Goal: Find specific page/section: Find specific page/section

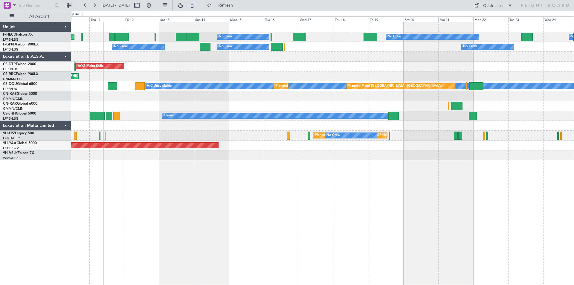
click at [205, 66] on div "AOG Maint Sofia Planned Maint Mugla ([GEOGRAPHIC_DATA])" at bounding box center [322, 67] width 502 height 10
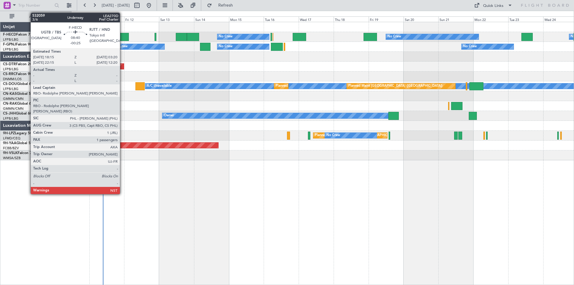
click at [122, 37] on div at bounding box center [121, 37] width 13 height 8
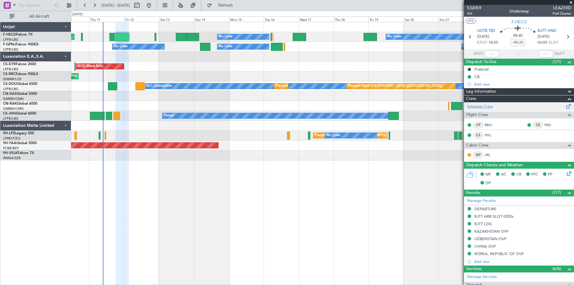
click at [476, 108] on link "Schedule Crew" at bounding box center [480, 107] width 26 height 6
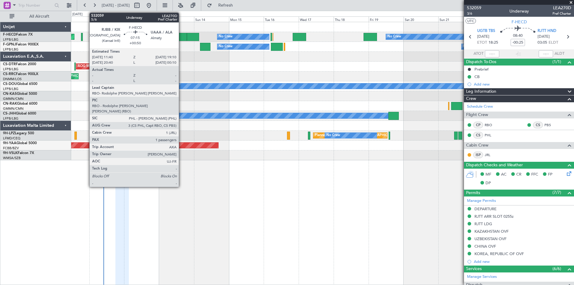
click at [181, 38] on div at bounding box center [181, 37] width 11 height 8
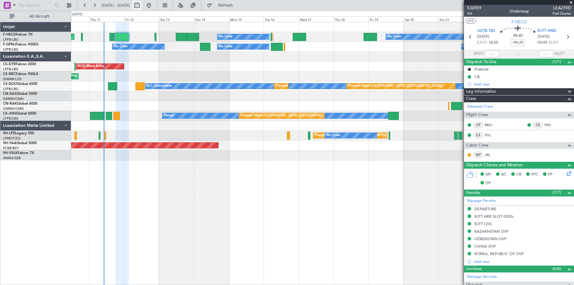
click at [142, 4] on button at bounding box center [137, 6] width 10 height 10
select select "9"
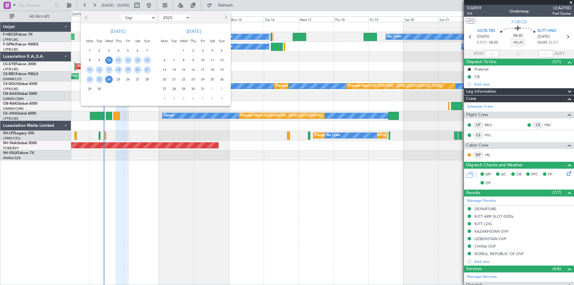
click at [187, 18] on select "2015 2016 2017 2018 2019 2020 2021 2022 2023 2024 2025 2026 2027 2028 2029 2030…" at bounding box center [174, 17] width 31 height 7
select select "2023"
click at [159, 14] on select "2015 2016 2017 2018 2019 2020 2021 2022 2023 2024 2025 2026 2027 2028 2029 2030…" at bounding box center [174, 17] width 31 height 7
drag, startPoint x: 150, startPoint y: 16, endPoint x: 144, endPoint y: 21, distance: 7.3
click at [150, 16] on select "Jan Feb Mar Apr May Jun [DATE] Aug Sep Oct Nov Dec" at bounding box center [138, 17] width 35 height 7
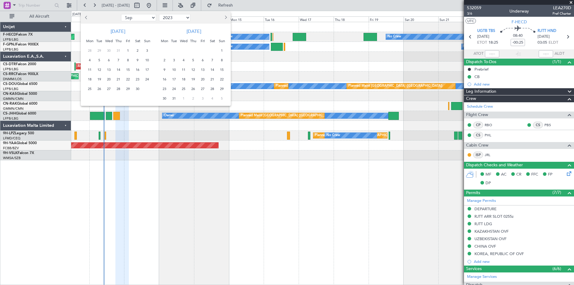
select select "1"
click at [121, 14] on select "Jan Feb Mar Apr May Jun [DATE] Aug Sep Oct Nov Dec" at bounding box center [138, 17] width 35 height 7
click at [147, 51] on span "1" at bounding box center [146, 50] width 7 height 7
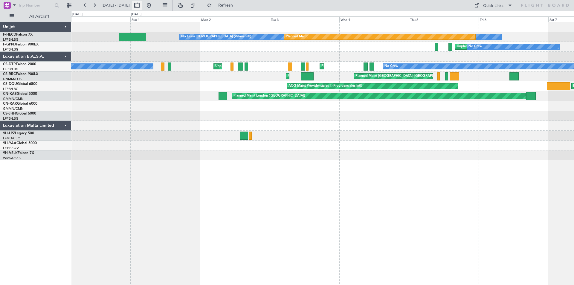
click at [142, 6] on button at bounding box center [137, 6] width 10 height 10
select select "12"
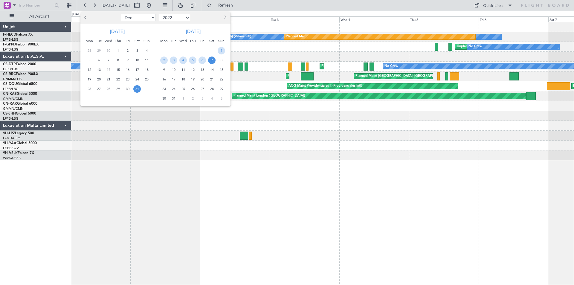
drag, startPoint x: 187, startPoint y: 18, endPoint x: 186, endPoint y: 21, distance: 3.4
click at [187, 18] on select "2012 2013 2014 2015 2016 2017 2018 2019 2020 2021 2022 2023 2024 2025 2026 2027…" at bounding box center [174, 17] width 31 height 7
select select "2025"
click at [159, 14] on select "2012 2013 2014 2015 2016 2017 2018 2019 2020 2021 2022 2023 2024 2025 2026 2027…" at bounding box center [174, 17] width 31 height 7
click at [150, 17] on select "Jan Feb Mar Apr May Jun [DATE] Aug Sep Oct Nov Dec" at bounding box center [138, 17] width 35 height 7
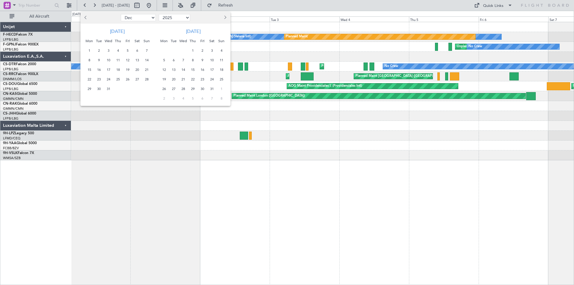
select select "4"
click at [121, 14] on select "Jan Feb Mar Apr May Jun [DATE] Aug Sep Oct Nov Dec" at bounding box center [138, 17] width 35 height 7
click at [119, 50] on span "3" at bounding box center [117, 50] width 7 height 7
